Goal: Task Accomplishment & Management: Use online tool/utility

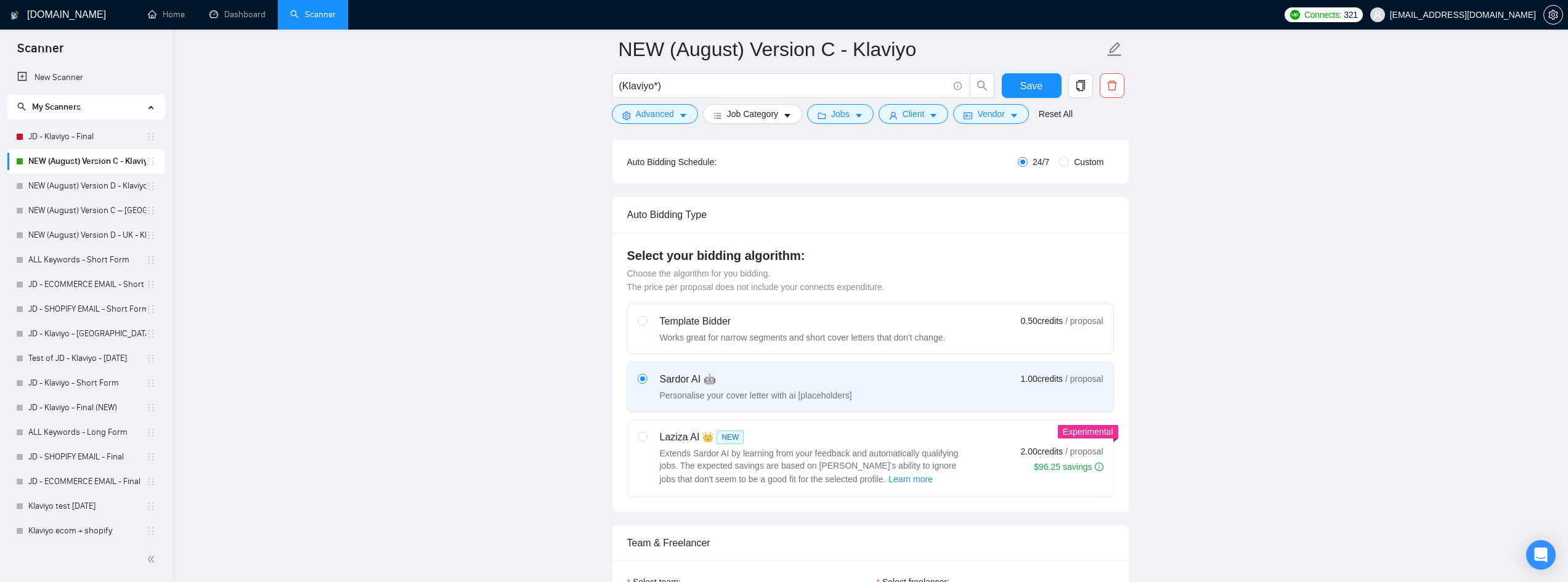
scroll to position [123, 0]
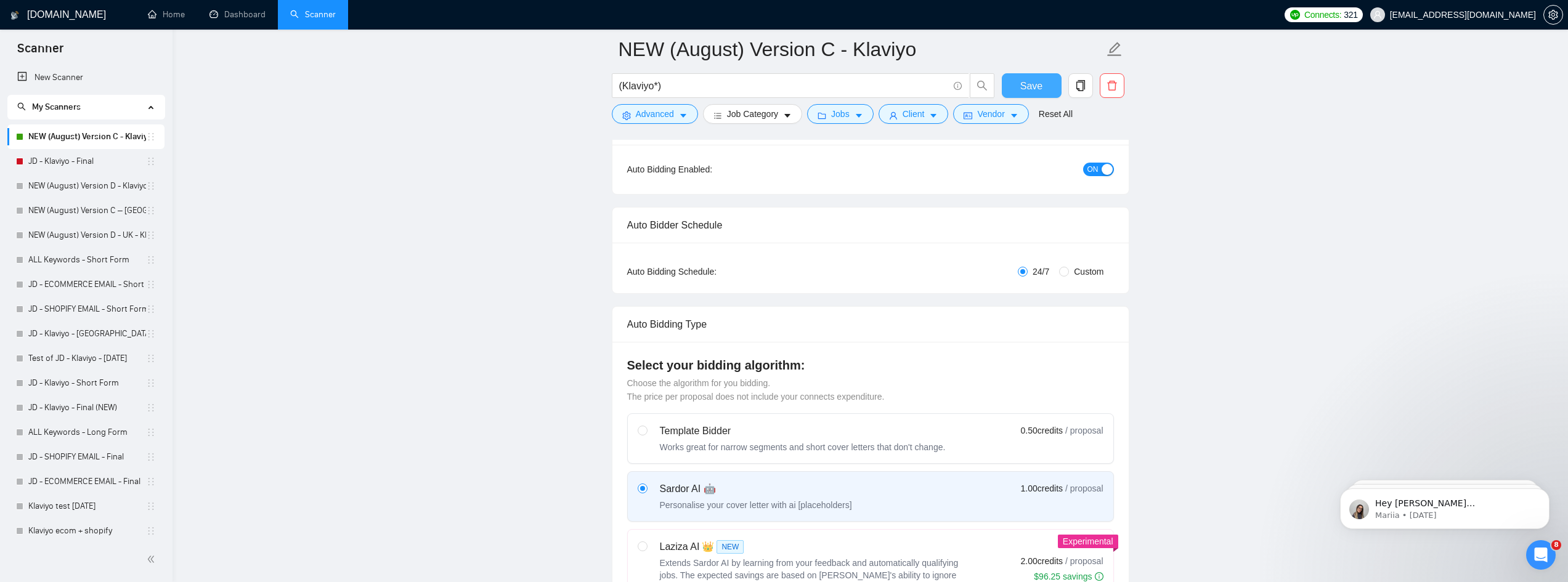
click at [1040, 89] on span "Save" at bounding box center [1031, 86] width 22 height 16
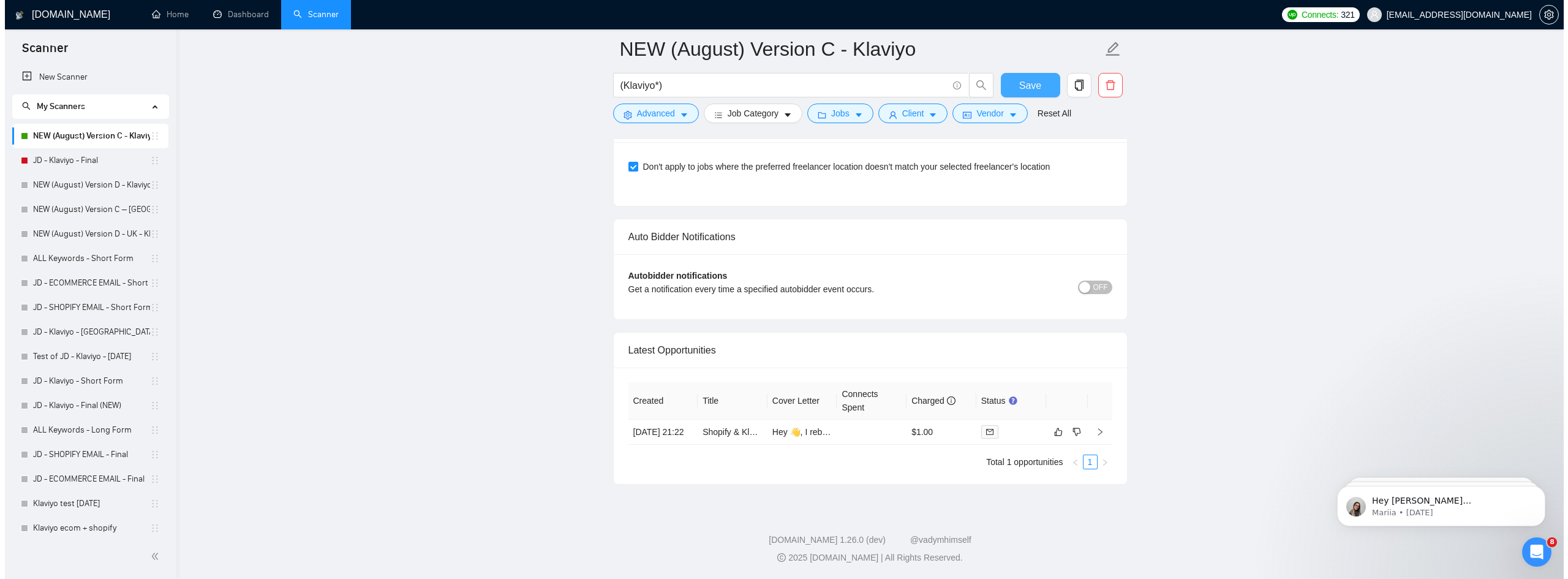
scroll to position [2963, 0]
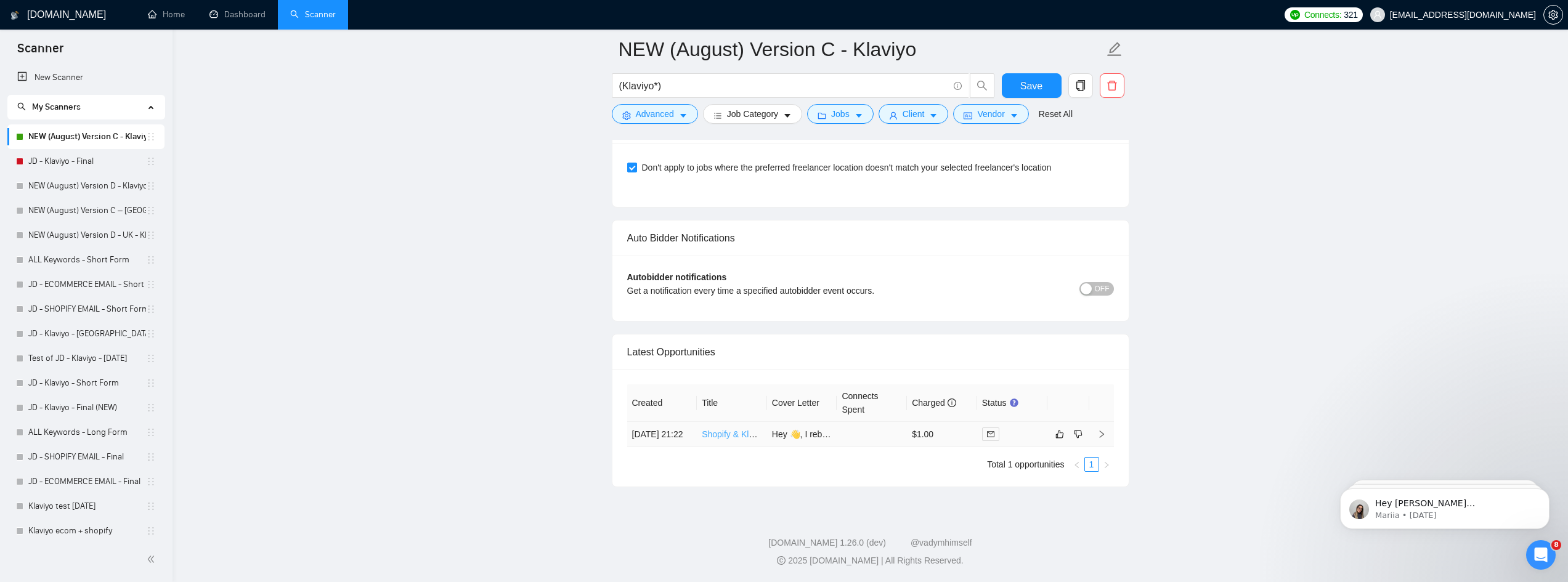
click at [743, 429] on link "Shopify & Klaviyo Expert Needed for Landing Page and Email Flow Setup" at bounding box center [842, 434] width 282 height 9
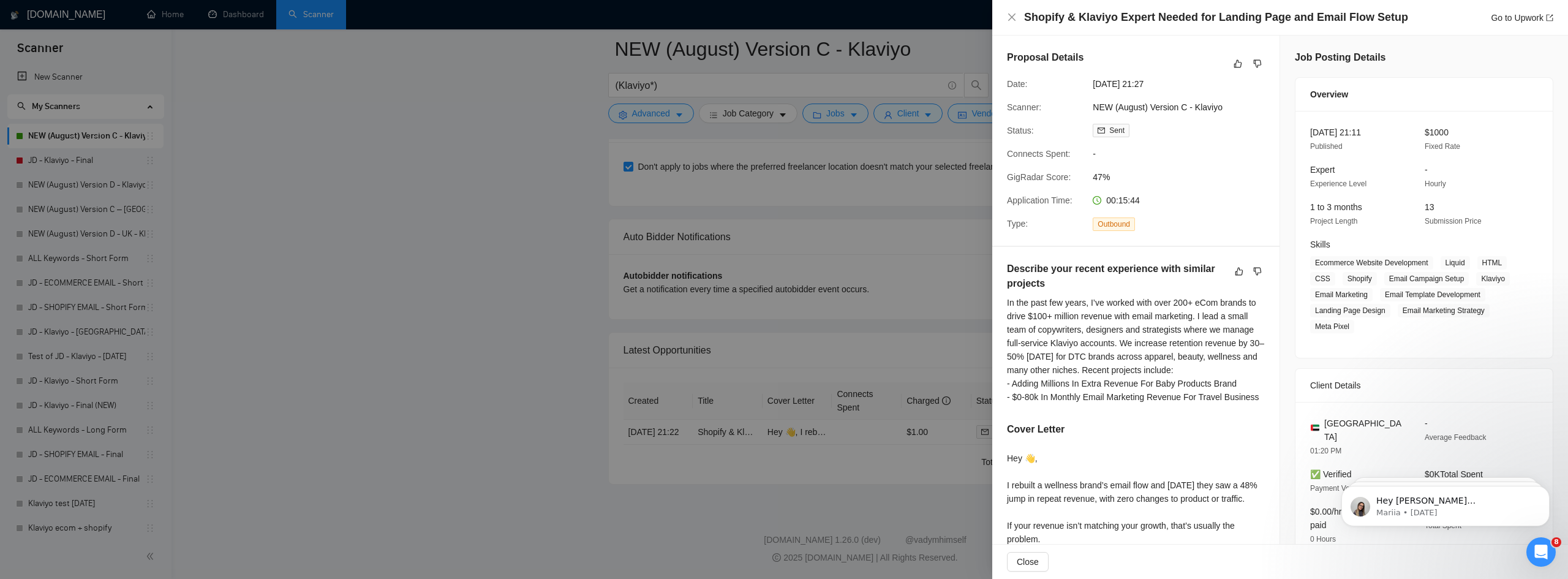
click at [1023, 18] on div "Shopify & Klaviyo Expert Needed for Landing Page and Email Flow Setup Go to Upw…" at bounding box center [1280, 17] width 546 height 15
click at [1011, 20] on icon "close" at bounding box center [1012, 16] width 9 height 9
